Goal: Information Seeking & Learning: Learn about a topic

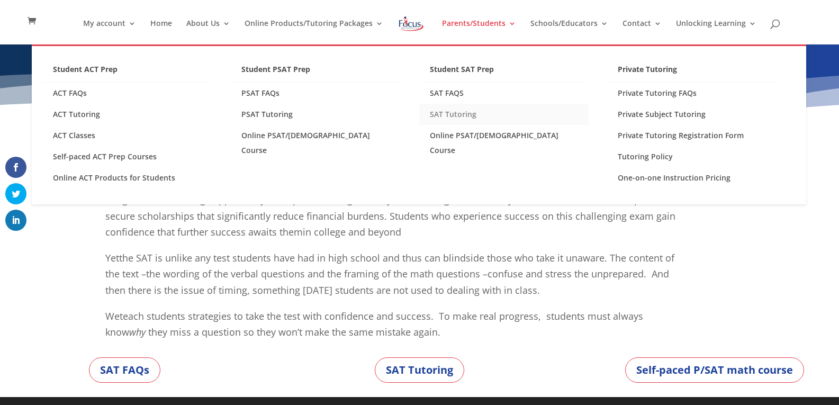
click at [443, 112] on link "SAT Tutoring" at bounding box center [503, 114] width 169 height 21
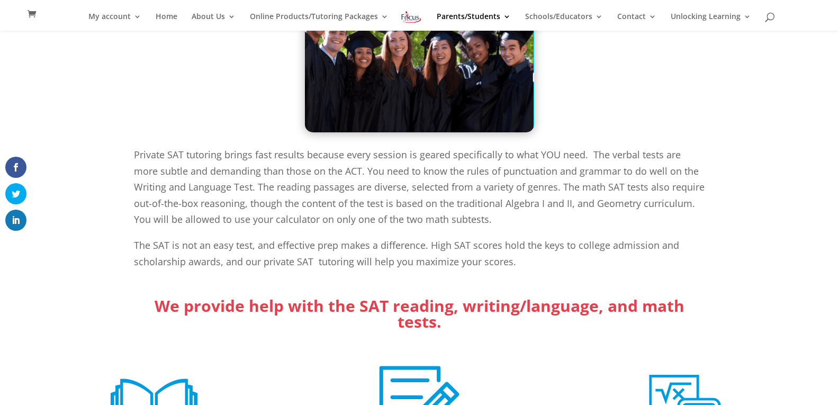
scroll to position [85, 0]
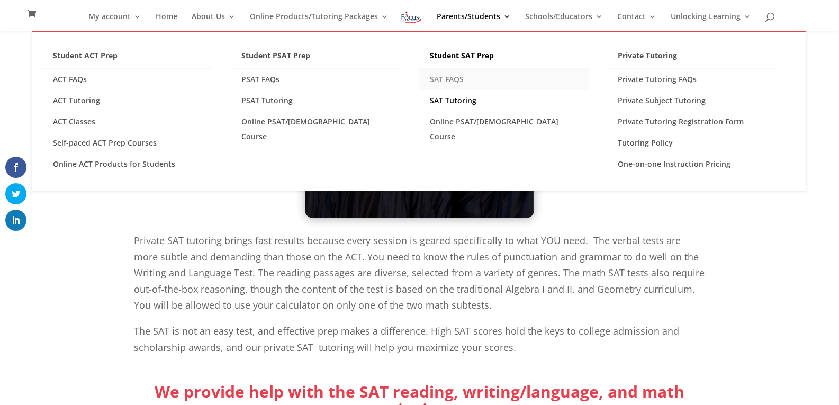
click at [455, 77] on link "SAT FAQS" at bounding box center [503, 79] width 169 height 21
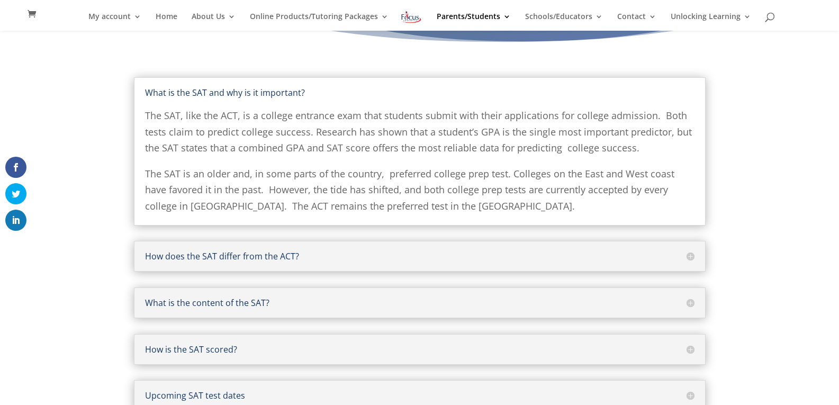
scroll to position [112, 0]
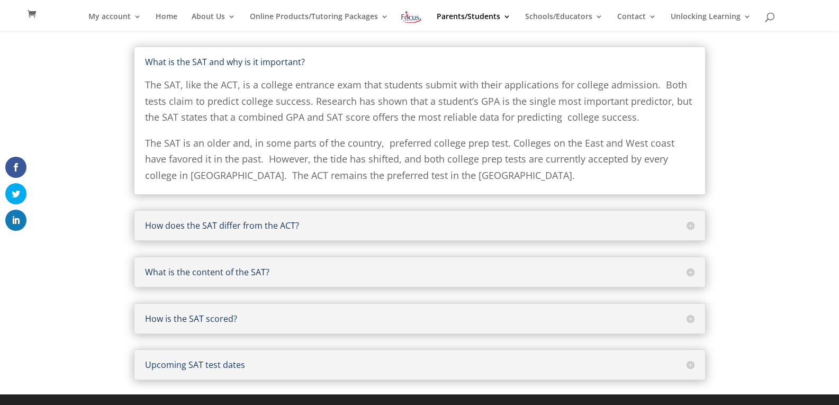
click at [692, 320] on h5 "How is the SAT scored?" at bounding box center [420, 319] width 550 height 8
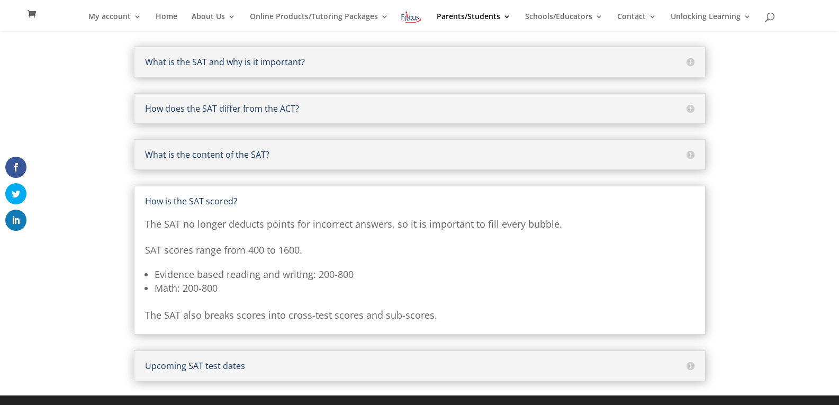
scroll to position [113, 0]
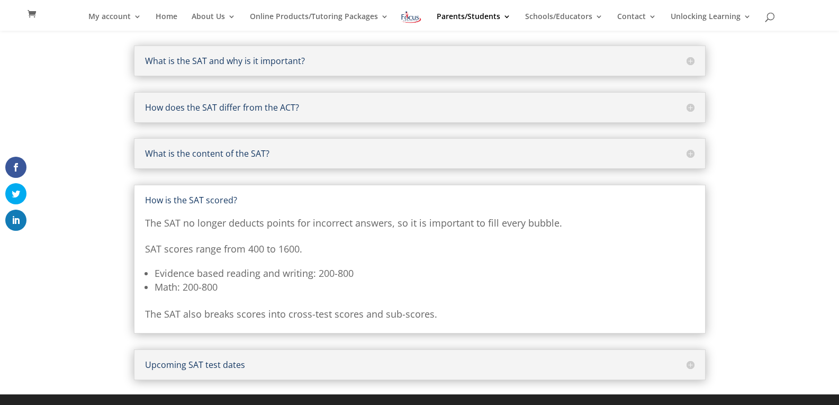
click at [689, 366] on h5 "Upcoming SAT test dates" at bounding box center [420, 365] width 550 height 8
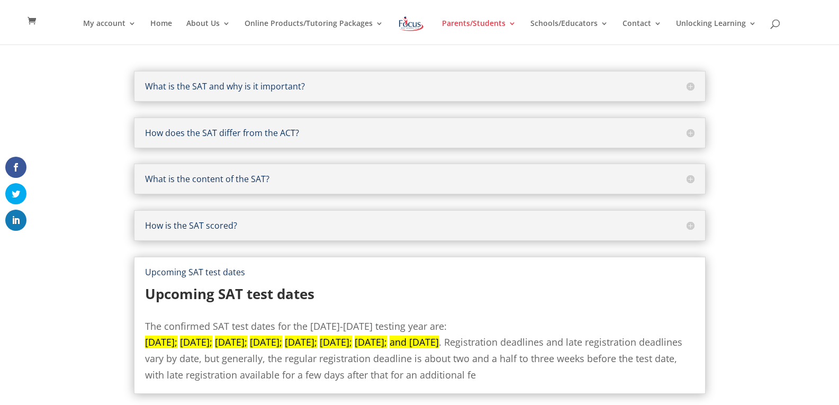
scroll to position [0, 0]
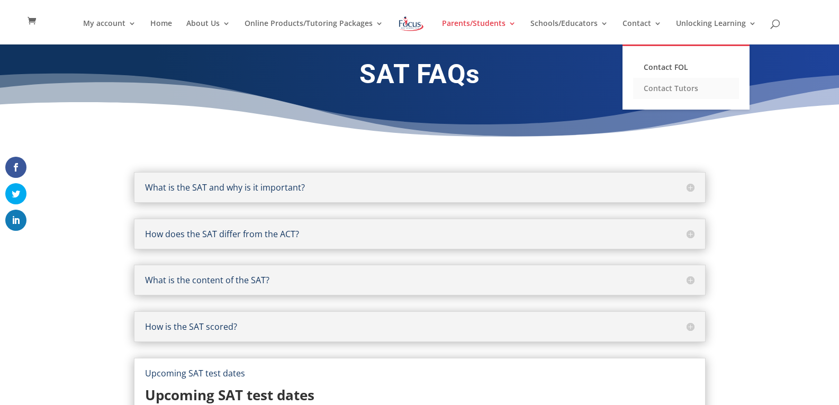
click at [659, 90] on link "Contact Tutors" at bounding box center [686, 88] width 106 height 21
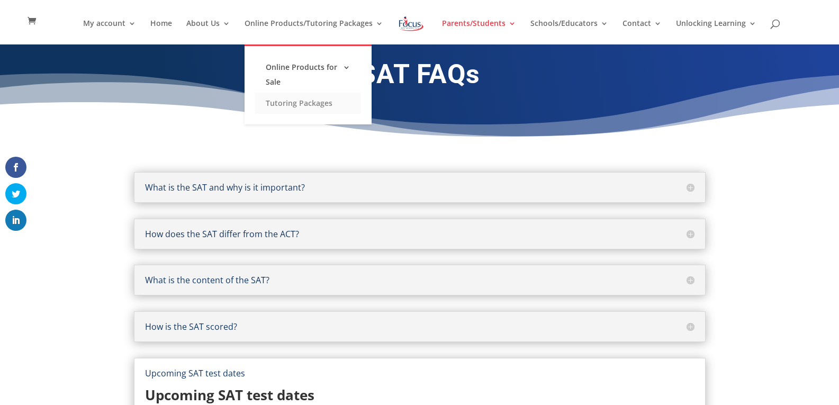
click at [288, 100] on link "Tutoring Packages" at bounding box center [308, 103] width 106 height 21
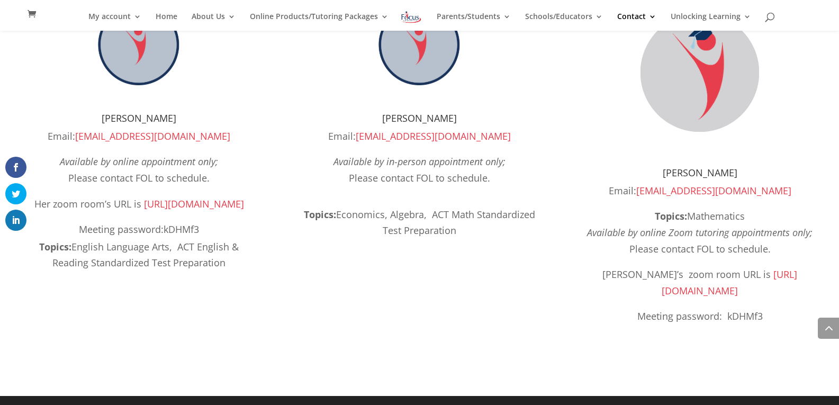
scroll to position [1103, 0]
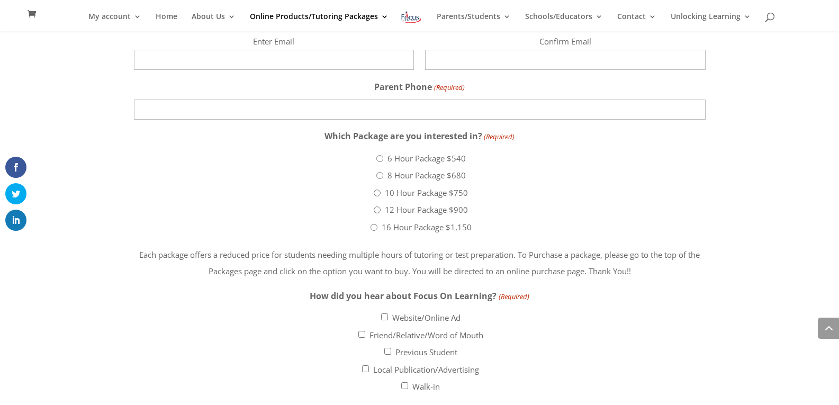
scroll to position [2034, 0]
